Goal: Information Seeking & Learning: Learn about a topic

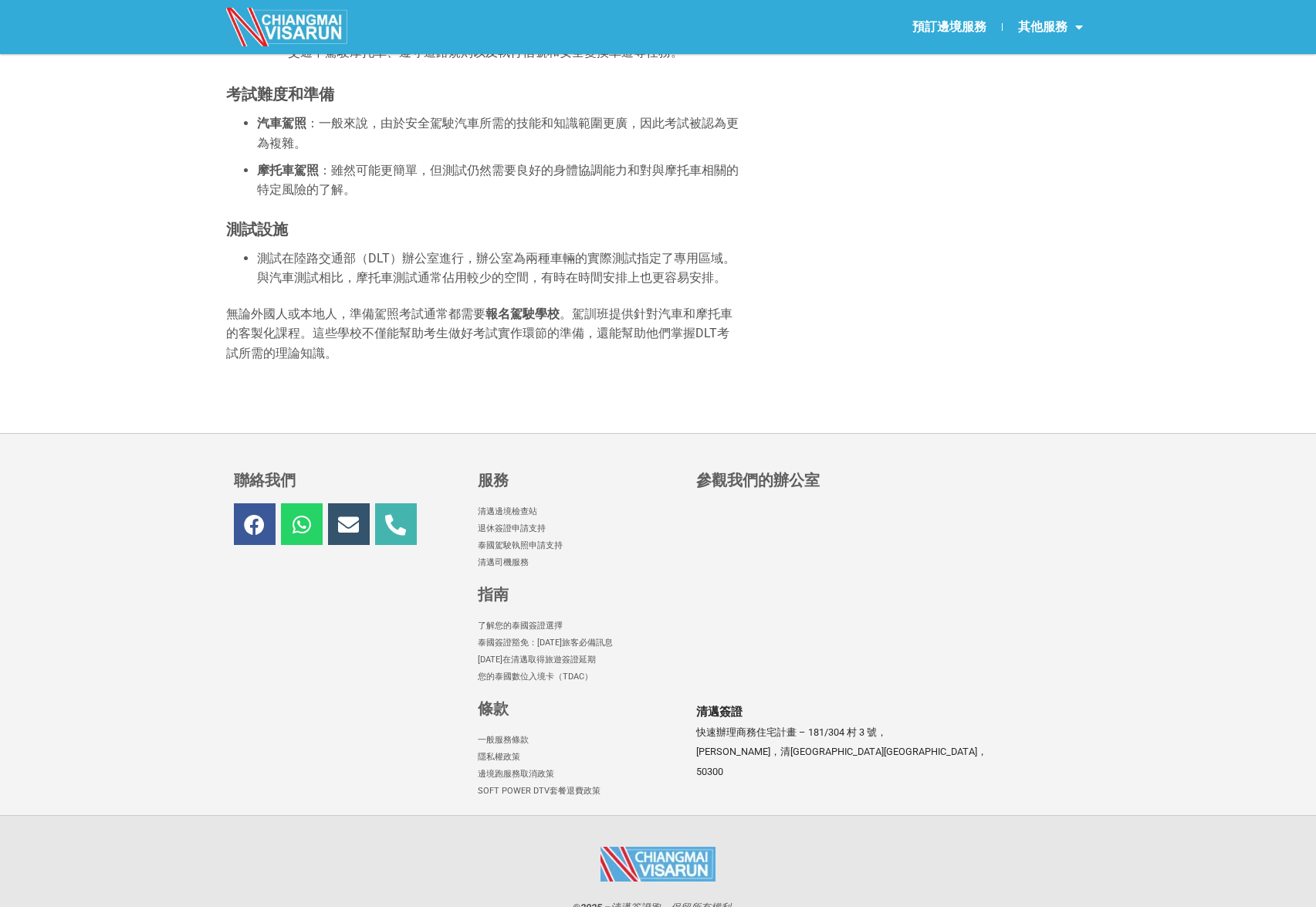
scroll to position [4408, 0]
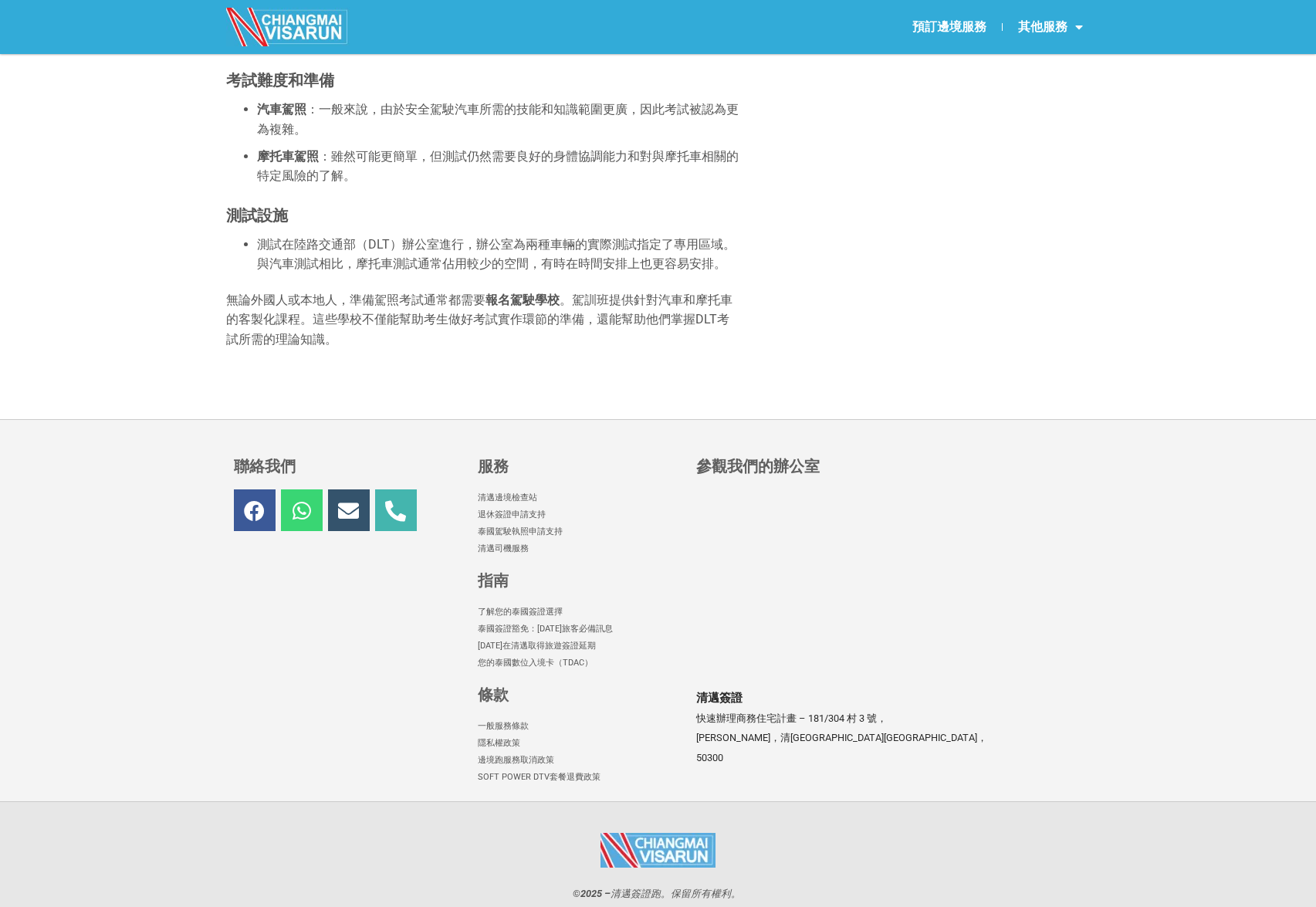
click at [297, 500] on icon at bounding box center [301, 510] width 21 height 21
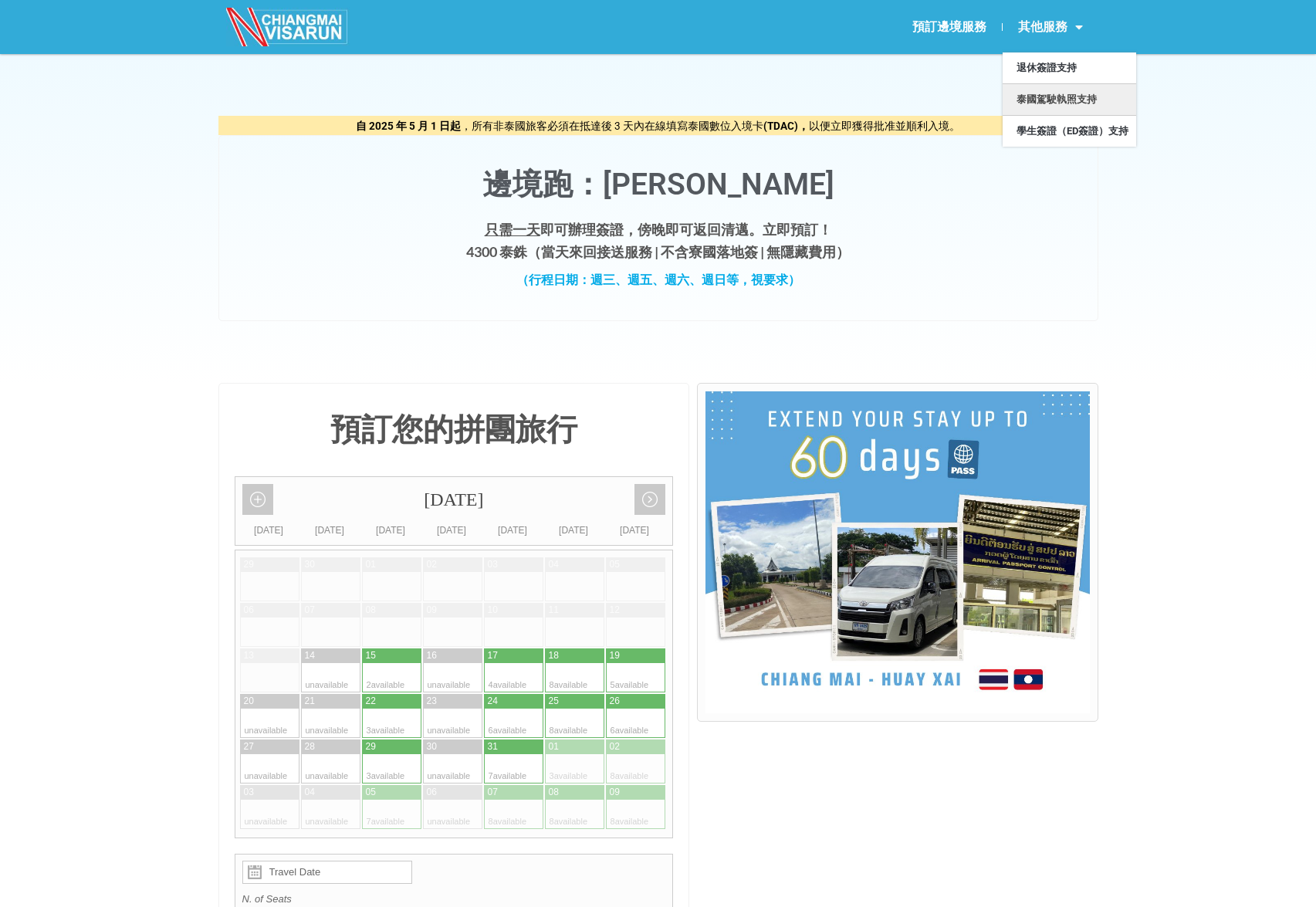
click at [1074, 95] on font "泰國駕駛執照支持" at bounding box center [1056, 99] width 80 height 12
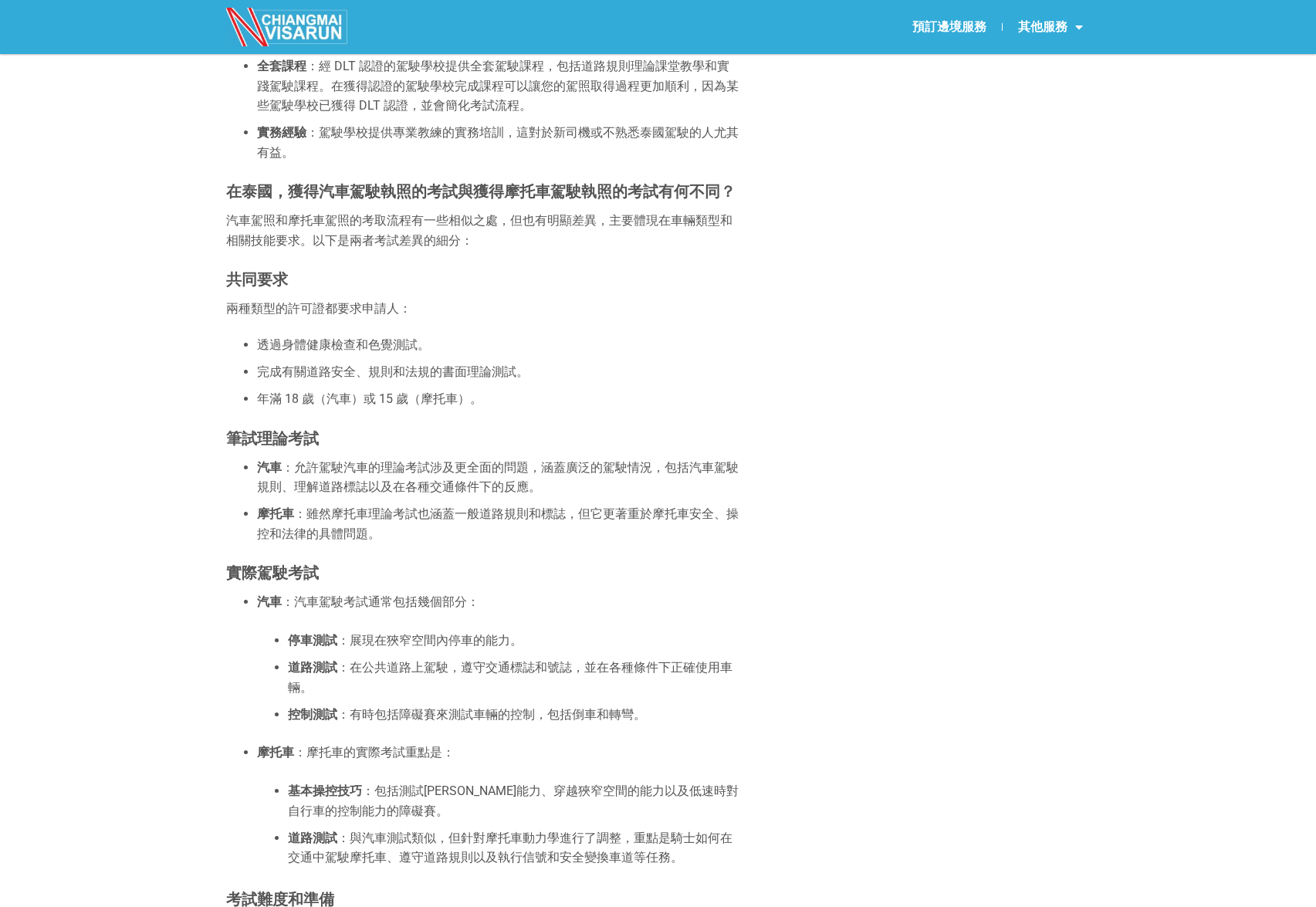
scroll to position [3855, 0]
